Goal: Transaction & Acquisition: Obtain resource

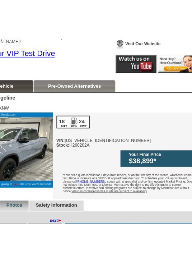
scroll to position [106, 90]
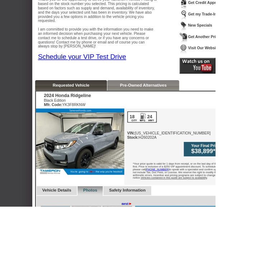
scroll to position [95, 0]
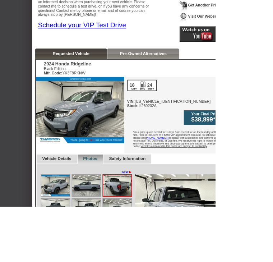
click at [82, 252] on img at bounding box center [70, 265] width 36 height 27
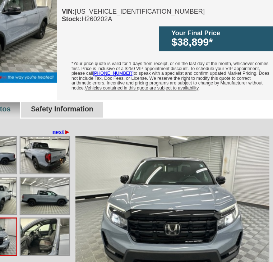
scroll to position [176, 38]
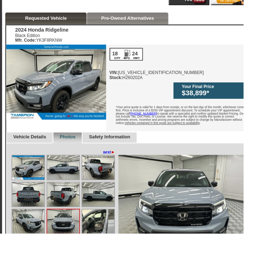
click at [116, 237] on img at bounding box center [110, 247] width 36 height 27
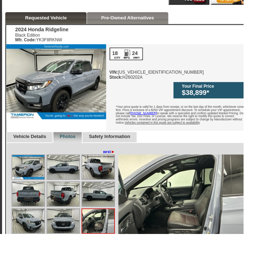
click at [112, 236] on img at bounding box center [110, 247] width 36 height 27
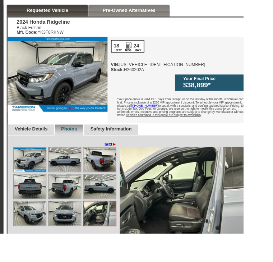
scroll to position [195, 33]
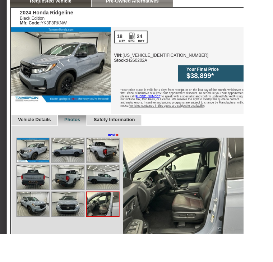
click at [123, 215] on img at bounding box center [115, 228] width 36 height 27
click at [123, 217] on img at bounding box center [115, 228] width 36 height 27
click at [128, 185] on img at bounding box center [115, 198] width 36 height 27
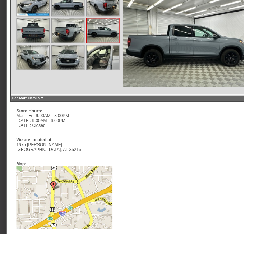
scroll to position [303, 33]
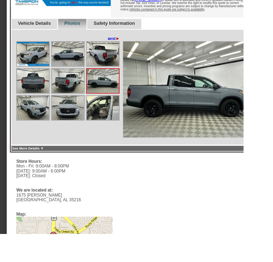
click at [120, 107] on img at bounding box center [115, 120] width 36 height 27
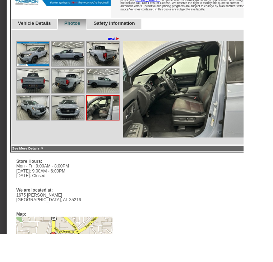
scroll to position [303, 33]
